Goal: Obtain resource: Obtain resource

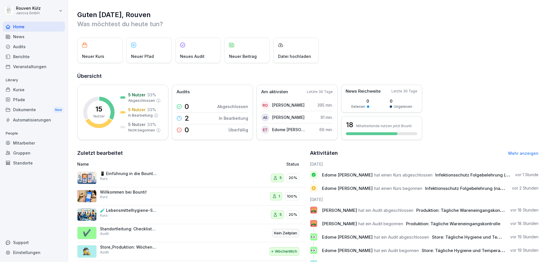
click at [31, 110] on div "Dokumente New" at bounding box center [34, 110] width 62 height 11
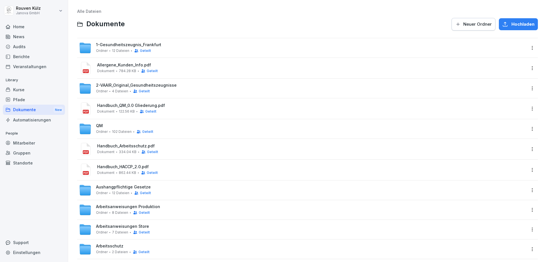
click at [115, 103] on span "Handbuch_QM_0.0 Gliederung.pdf" at bounding box center [311, 105] width 429 height 5
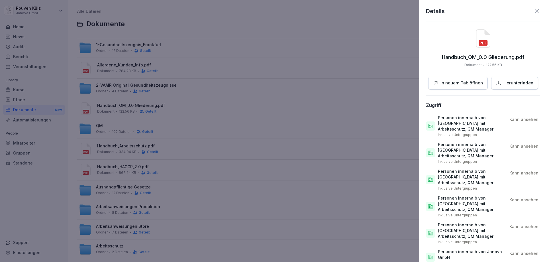
click at [272, 86] on p "In neuem Tab öffnen" at bounding box center [462, 83] width 42 height 7
click at [272, 11] on icon at bounding box center [537, 11] width 4 height 4
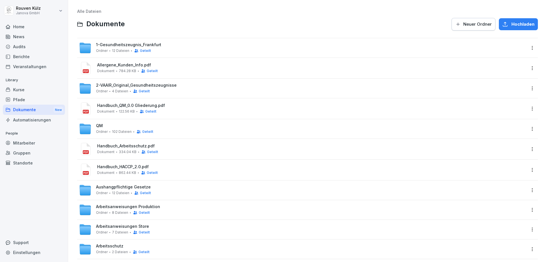
click at [122, 200] on span "Arbeitsanweisungen Store" at bounding box center [122, 226] width 53 height 5
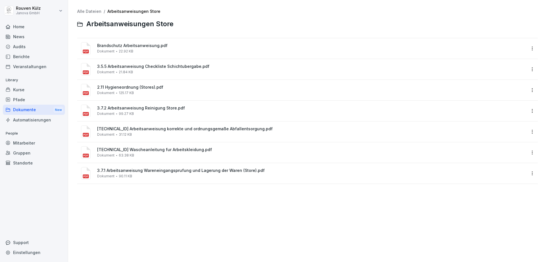
click at [157, 107] on span "3.7.2 Arbeitsanweisung Reinigung Store.pdf" at bounding box center [311, 108] width 429 height 5
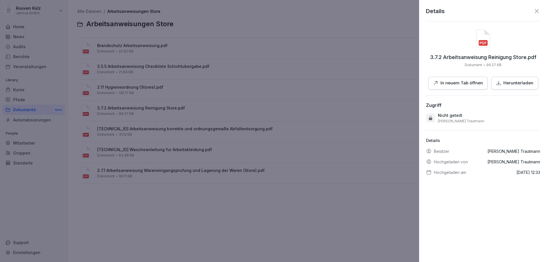
click at [272, 86] on p "In neuem Tab öffnen" at bounding box center [462, 83] width 42 height 7
click at [272, 13] on icon at bounding box center [537, 11] width 7 height 7
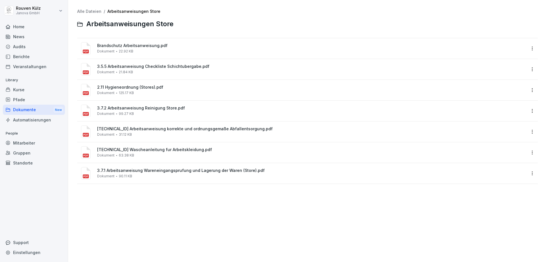
click at [44, 111] on div "Dokumente New" at bounding box center [34, 110] width 62 height 11
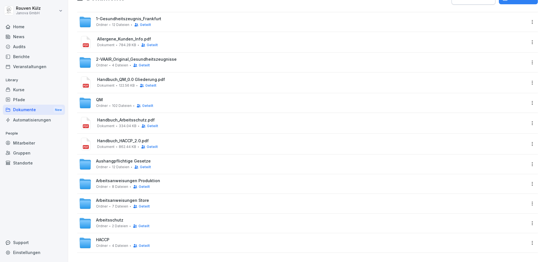
scroll to position [30, 0]
click at [106, 200] on span "HACCP" at bounding box center [102, 239] width 13 height 5
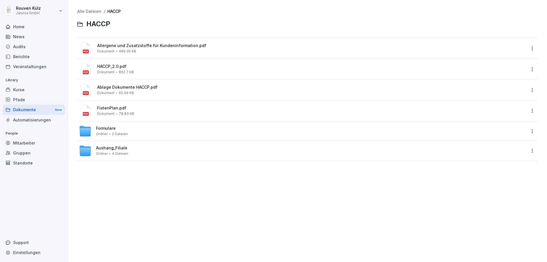
click at [125, 130] on div "Formulare Ordner 2 Dateien" at bounding box center [112, 131] width 32 height 10
click at [117, 150] on span "Aushang_Filiale" at bounding box center [111, 148] width 31 height 5
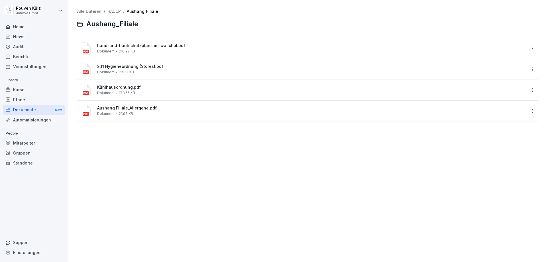
click at [134, 67] on span "2.11 Hygieneordnung (Stores).pdf" at bounding box center [311, 66] width 429 height 5
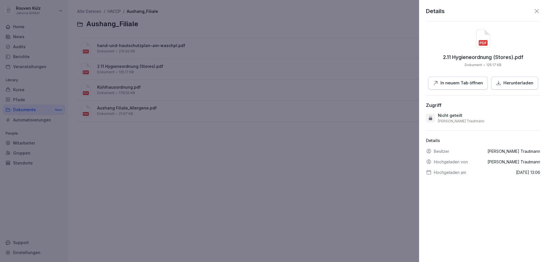
click at [272, 83] on p "In neuem Tab öffnen" at bounding box center [462, 83] width 42 height 7
click at [272, 11] on icon at bounding box center [537, 11] width 7 height 7
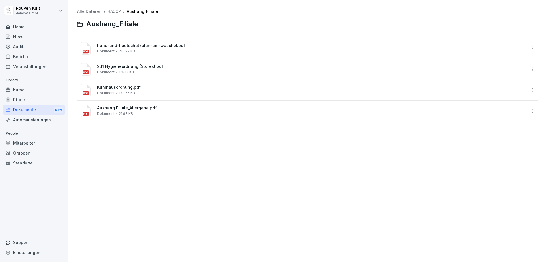
click at [160, 47] on span "hand-und-hautschutzplan-am-waschpl.pdf" at bounding box center [311, 45] width 429 height 5
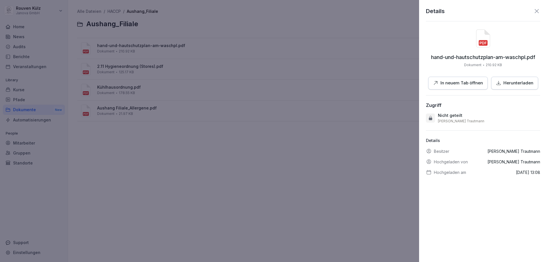
click at [272, 84] on p "In neuem Tab öffnen" at bounding box center [462, 83] width 42 height 7
click at [272, 8] on icon at bounding box center [537, 11] width 7 height 7
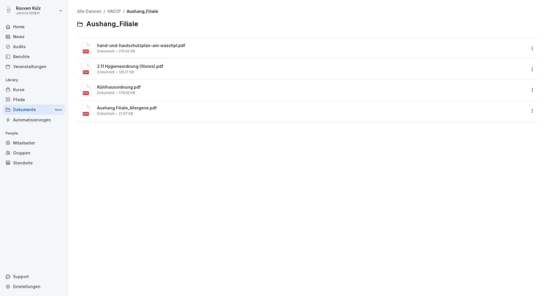
click at [33, 110] on div "Dokumente New" at bounding box center [34, 110] width 62 height 11
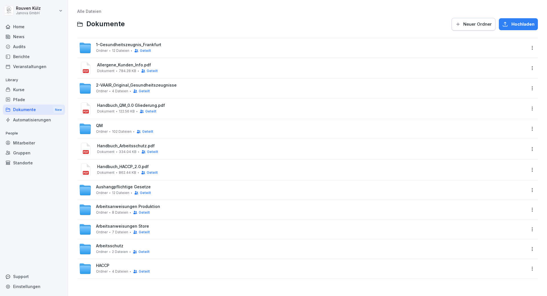
click at [147, 200] on span "Arbeitsanweisungen Produktion" at bounding box center [128, 206] width 64 height 5
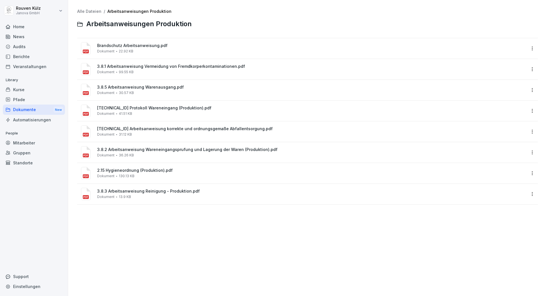
click at [231, 71] on div "3.8.1 Arbeitsanweisung Vermeidung von Fremdkorperkontaminationen.pdf Dokument 9…" at bounding box center [311, 69] width 429 height 10
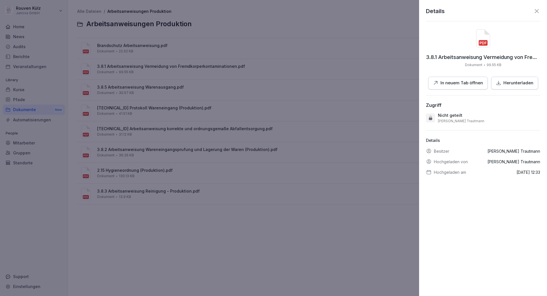
click at [272, 80] on p "In neuem Tab öffnen" at bounding box center [462, 83] width 42 height 7
click at [272, 13] on icon at bounding box center [537, 11] width 7 height 7
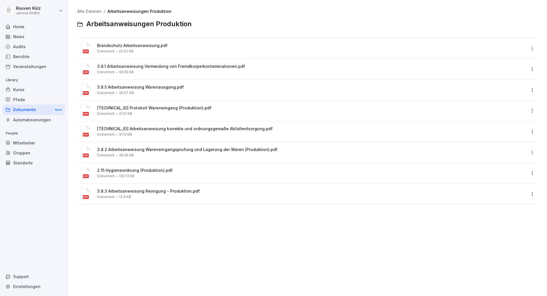
click at [211, 195] on div "3.8.3 Arbeitsanweisung Reinigung - Produktion.pdf Dokument 13.9 KB" at bounding box center [311, 194] width 429 height 10
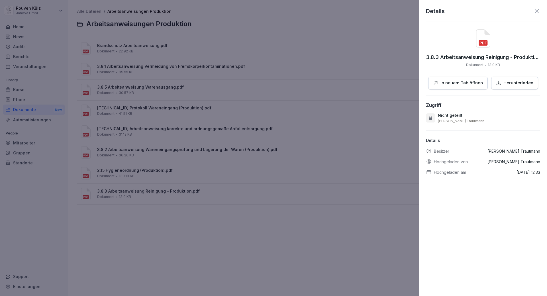
click at [272, 79] on button "In neuem Tab öffnen" at bounding box center [458, 83] width 60 height 13
click at [272, 13] on icon at bounding box center [537, 11] width 7 height 7
